Goal: Navigation & Orientation: Find specific page/section

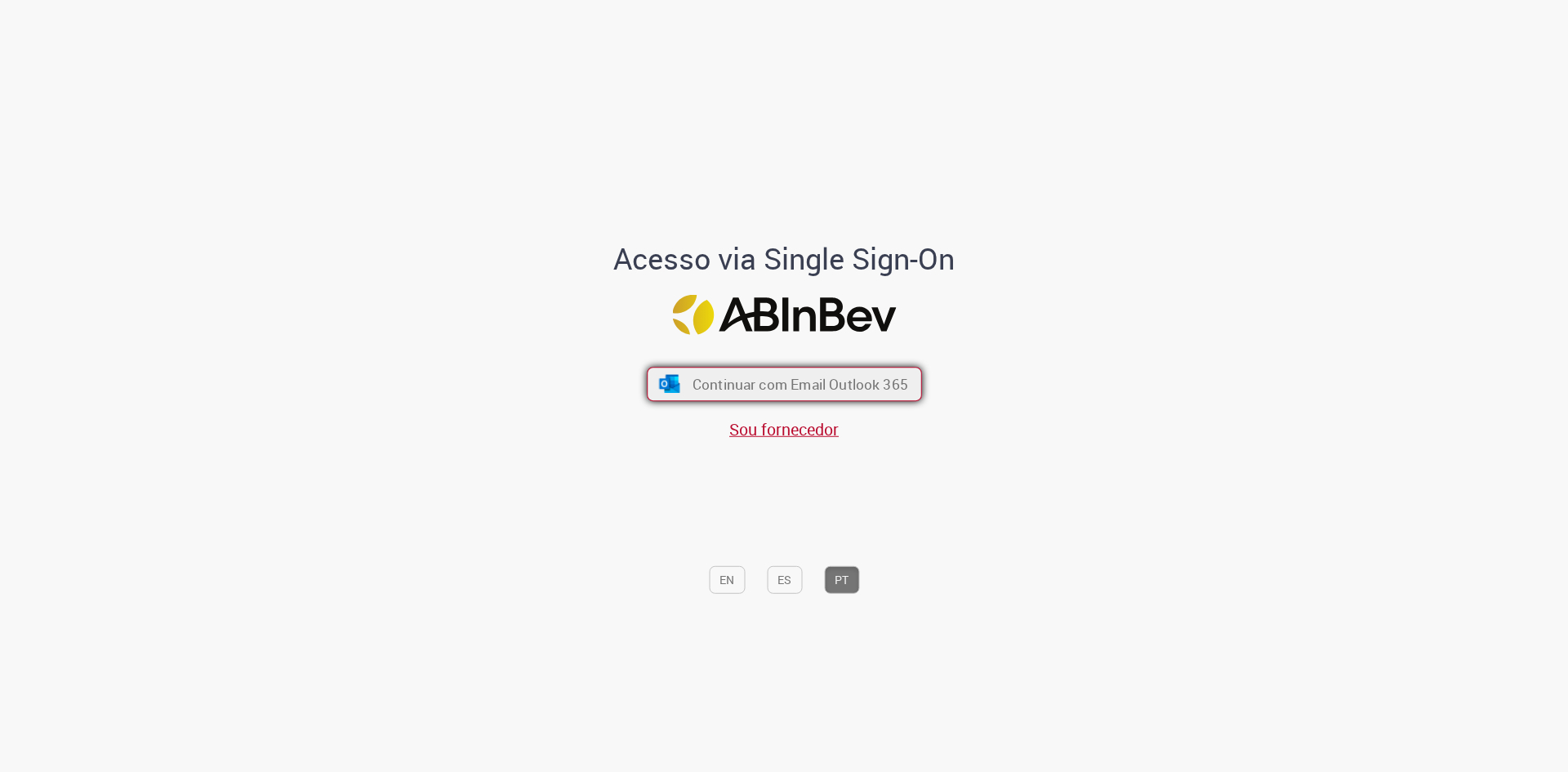
click at [892, 377] on span "Continuar com Email Outlook 365" at bounding box center [799, 384] width 215 height 19
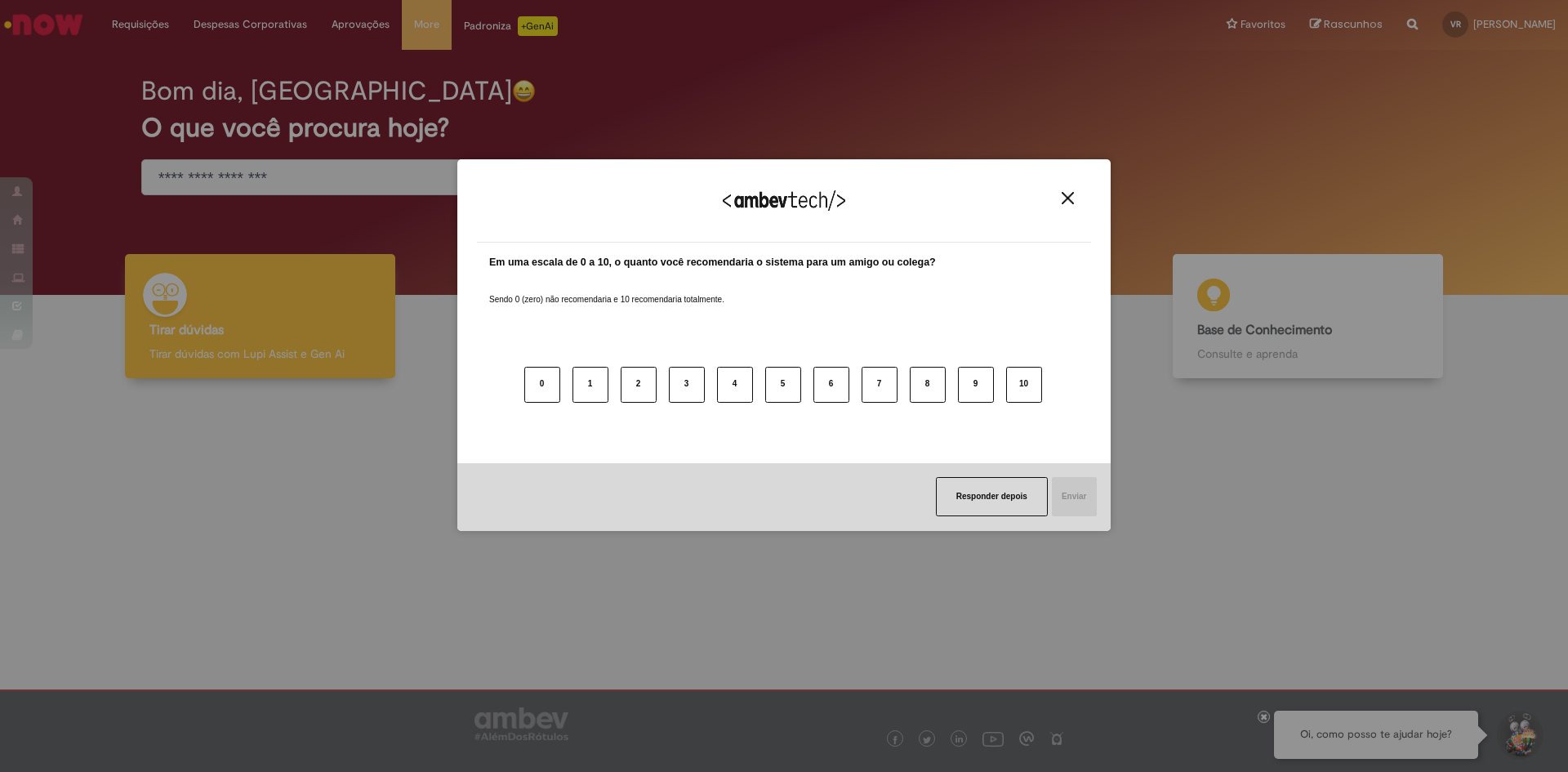
click at [1064, 197] on img "Close" at bounding box center [1067, 198] width 12 height 12
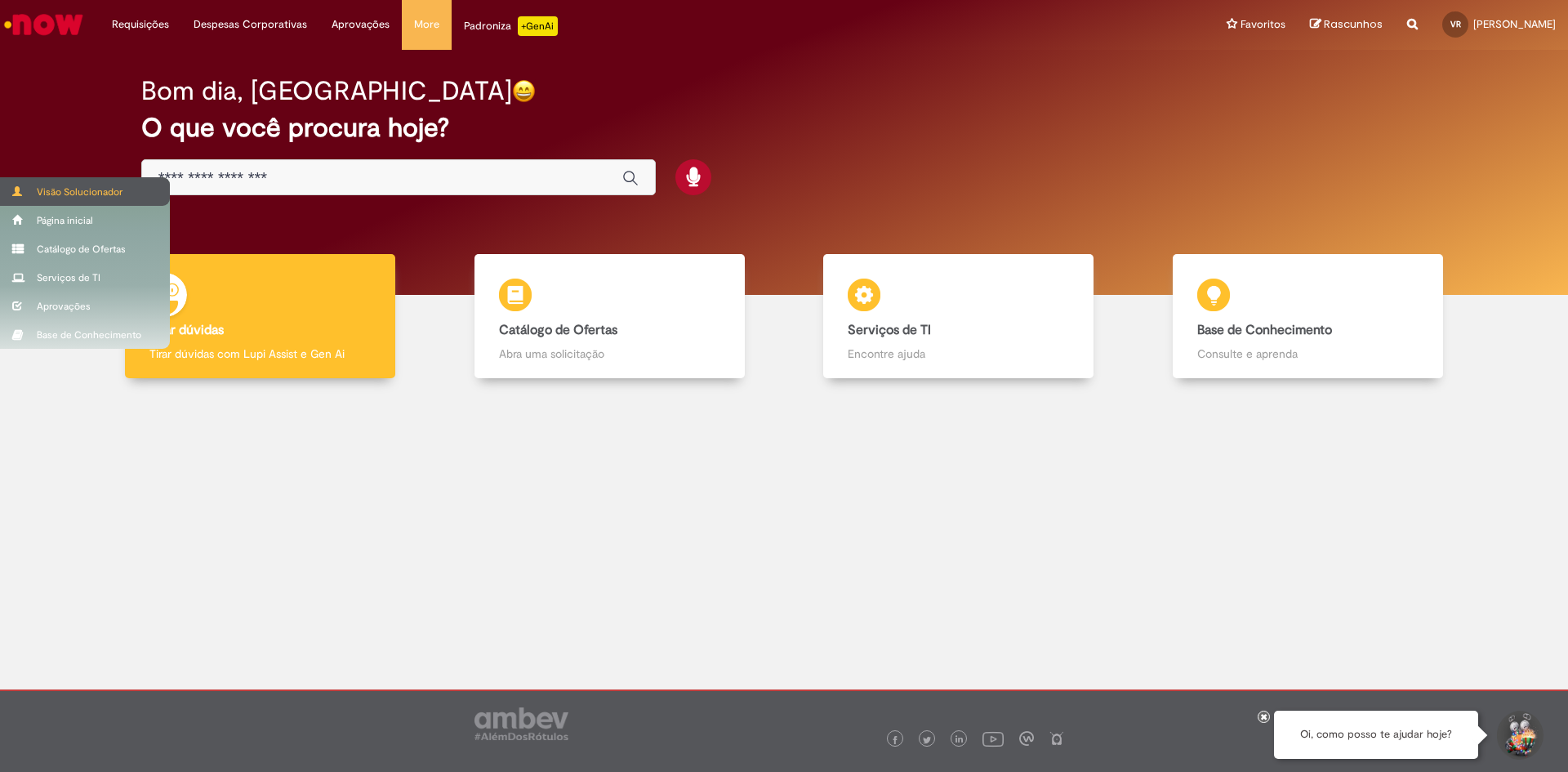
click at [31, 186] on div "Visão Solucionador" at bounding box center [85, 191] width 170 height 28
